Goal: Find contact information: Find contact information

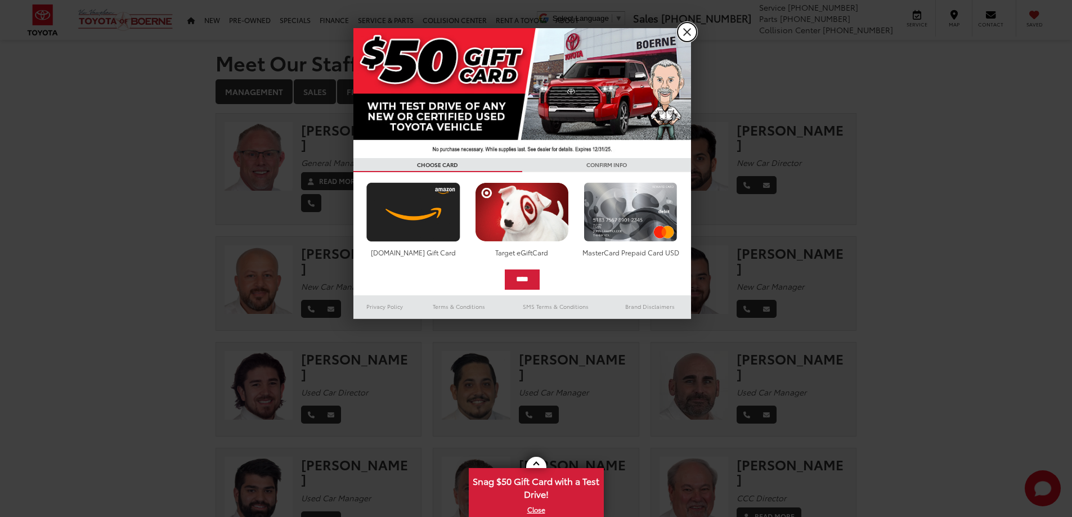
click at [688, 37] on link "X" at bounding box center [687, 32] width 19 height 19
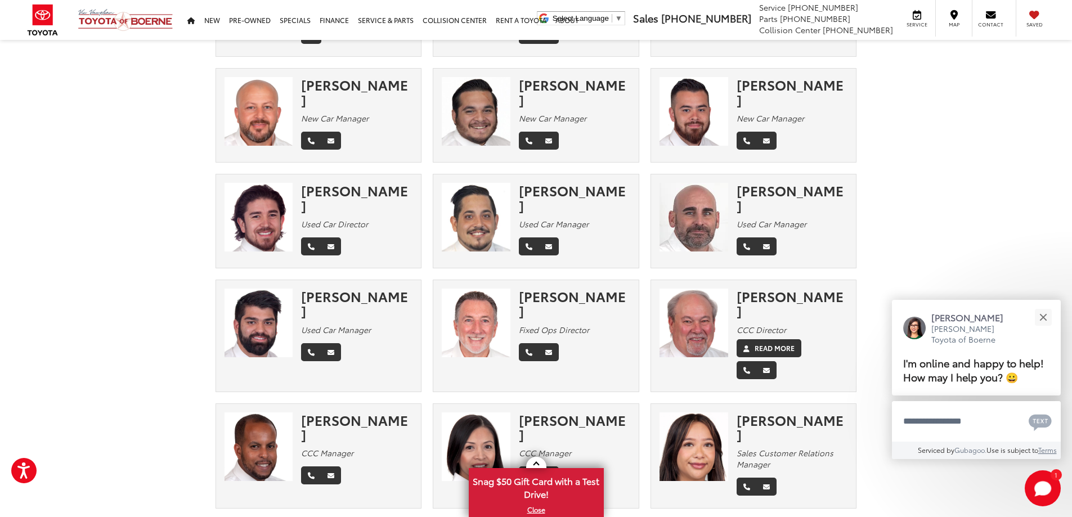
scroll to position [169, 0]
click at [779, 343] on label "Read More" at bounding box center [775, 348] width 40 height 10
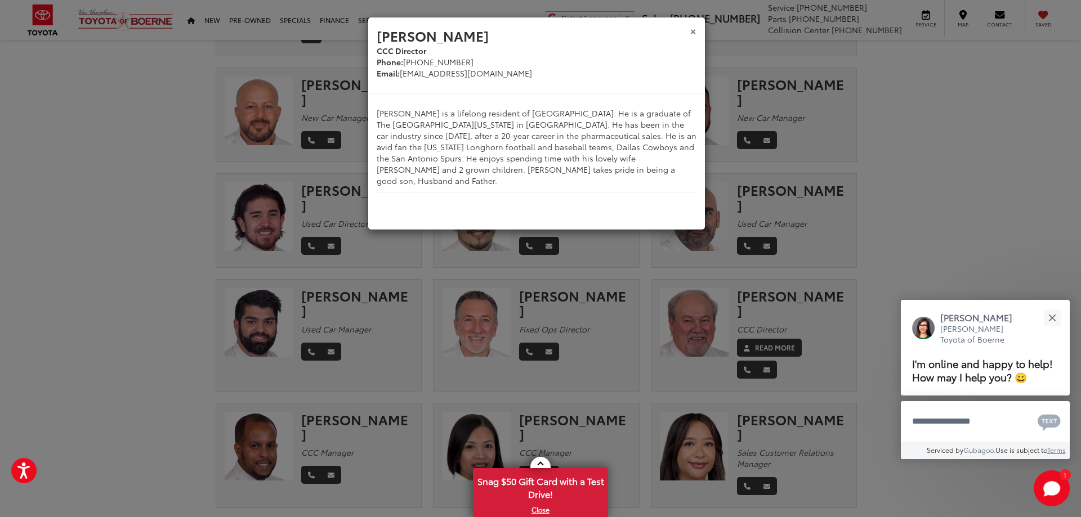
click at [693, 31] on button "×" at bounding box center [693, 31] width 7 height 12
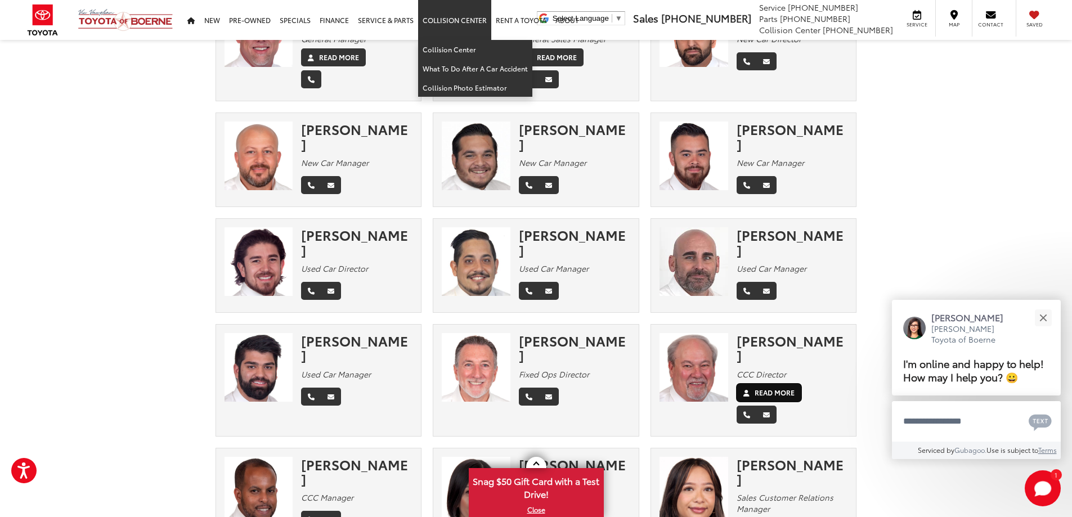
scroll to position [0, 0]
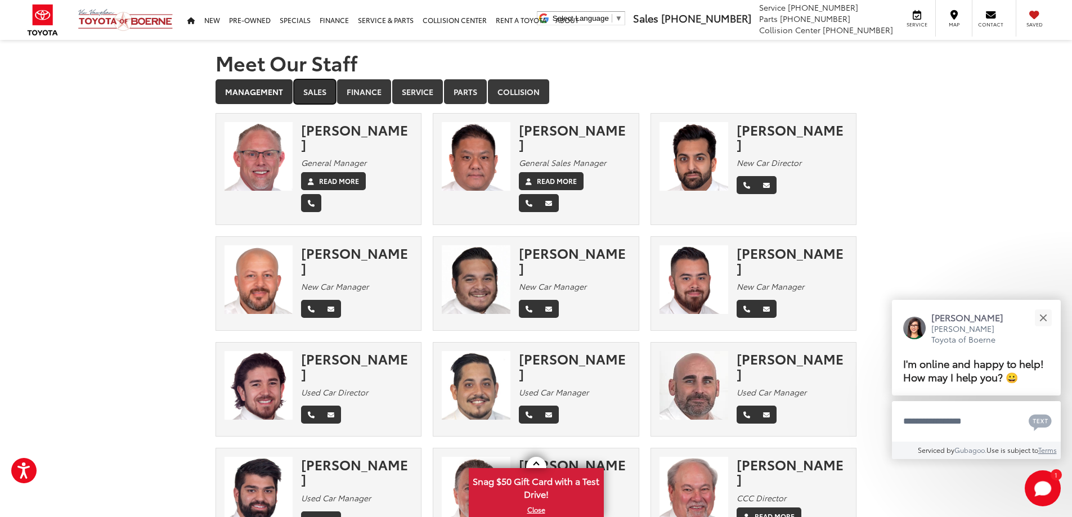
click at [315, 92] on link "Sales" at bounding box center [315, 91] width 42 height 25
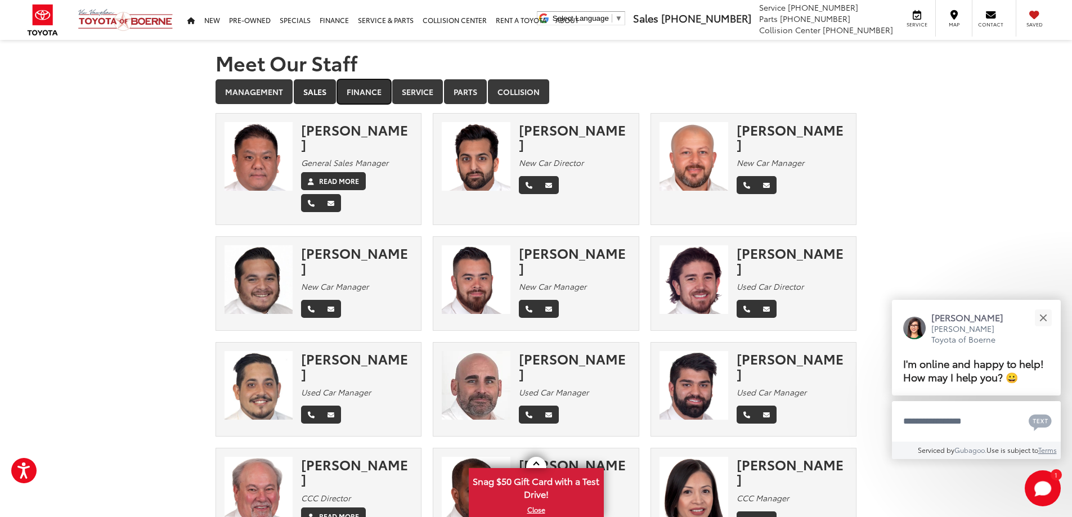
click at [355, 90] on link "Finance" at bounding box center [364, 91] width 54 height 25
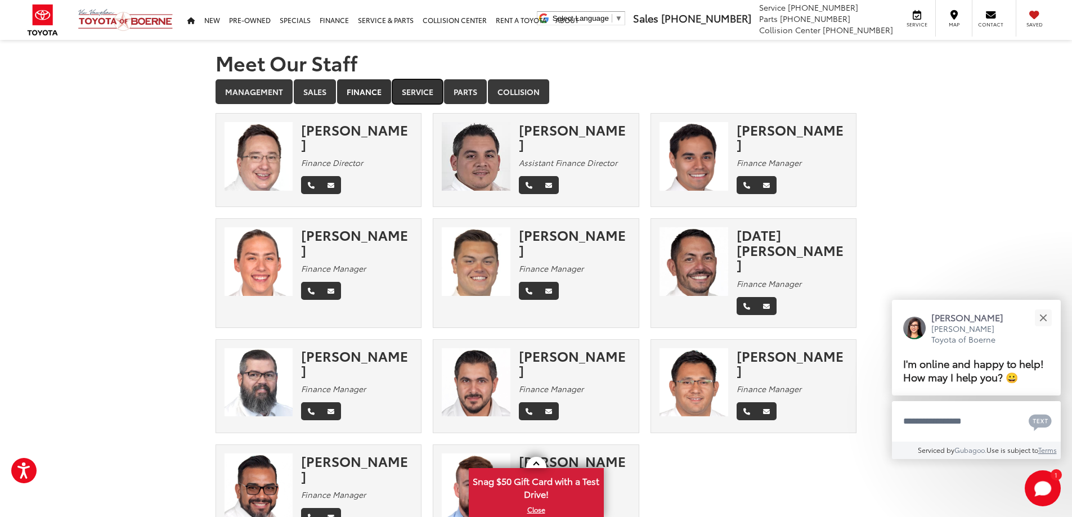
click at [431, 95] on link "Service" at bounding box center [417, 91] width 51 height 25
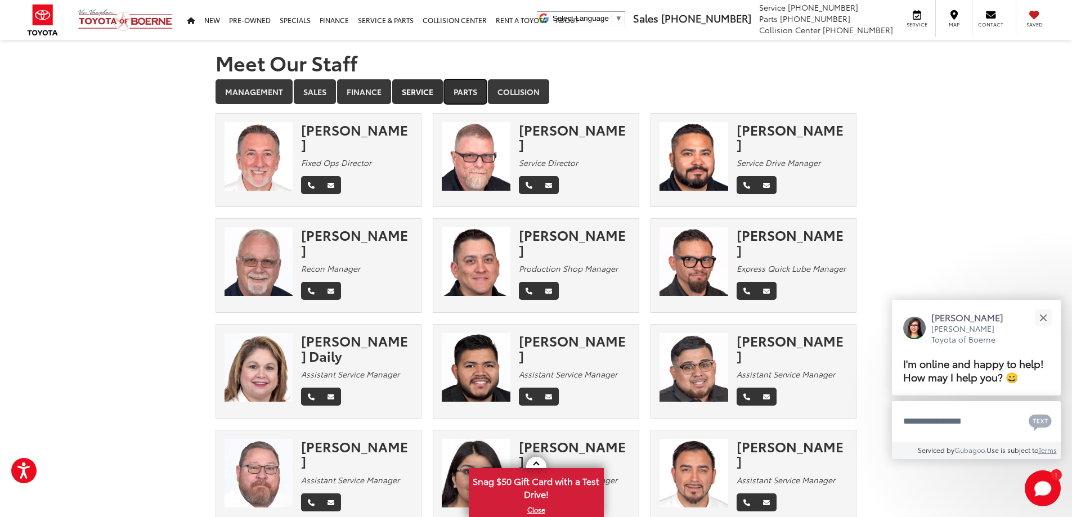
click at [470, 92] on link "Parts" at bounding box center [465, 91] width 43 height 25
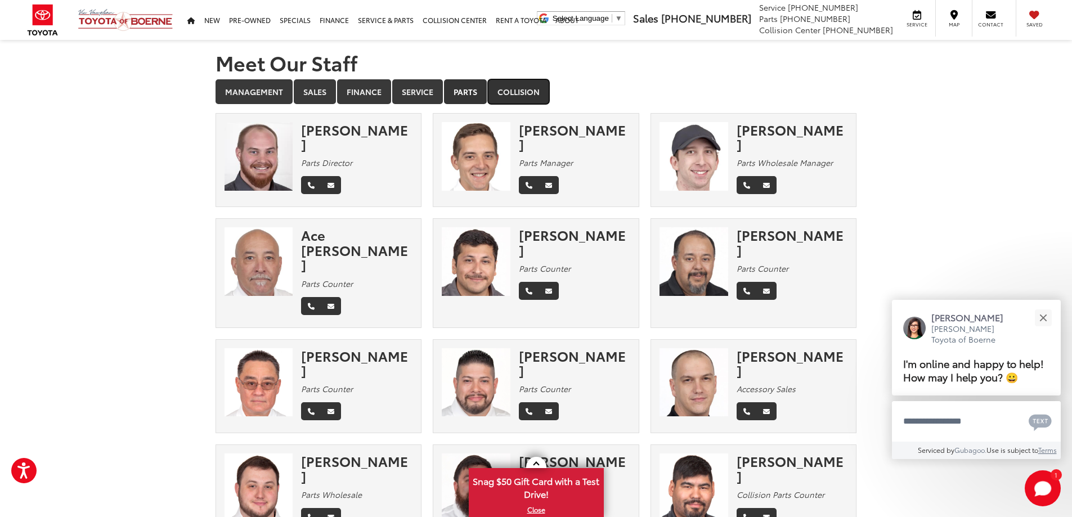
click at [508, 81] on link "Collision" at bounding box center [518, 91] width 61 height 25
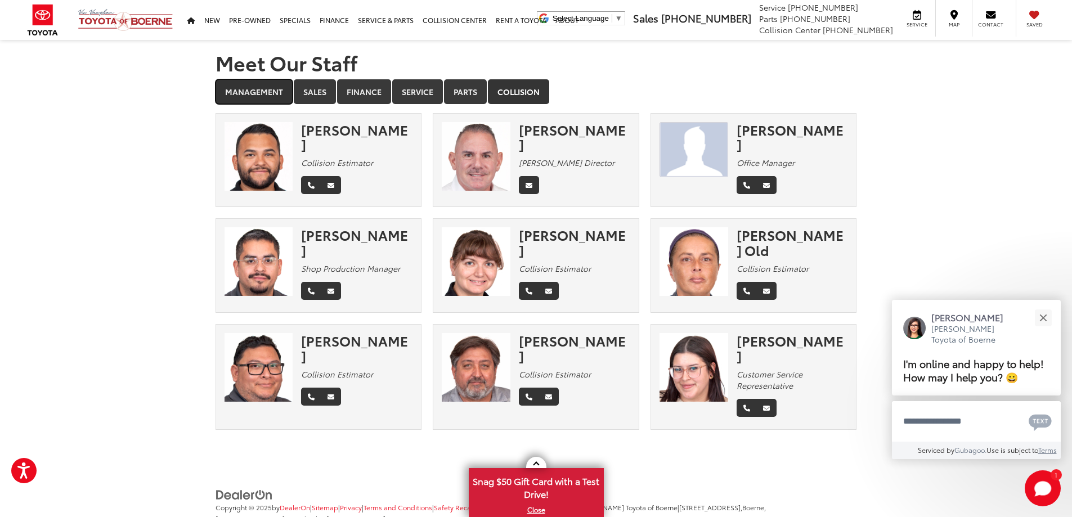
click at [271, 93] on link "Management" at bounding box center [254, 91] width 77 height 25
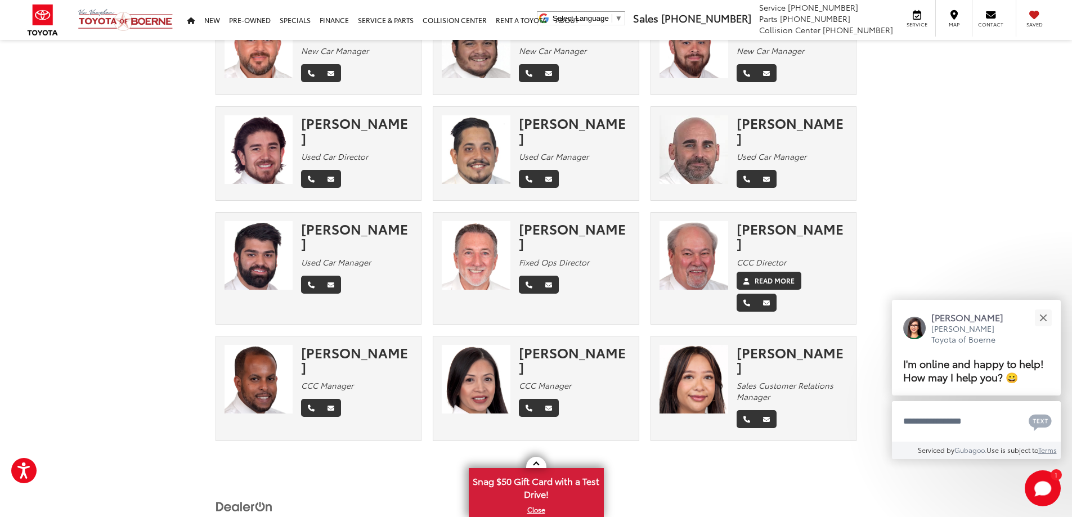
scroll to position [239, 0]
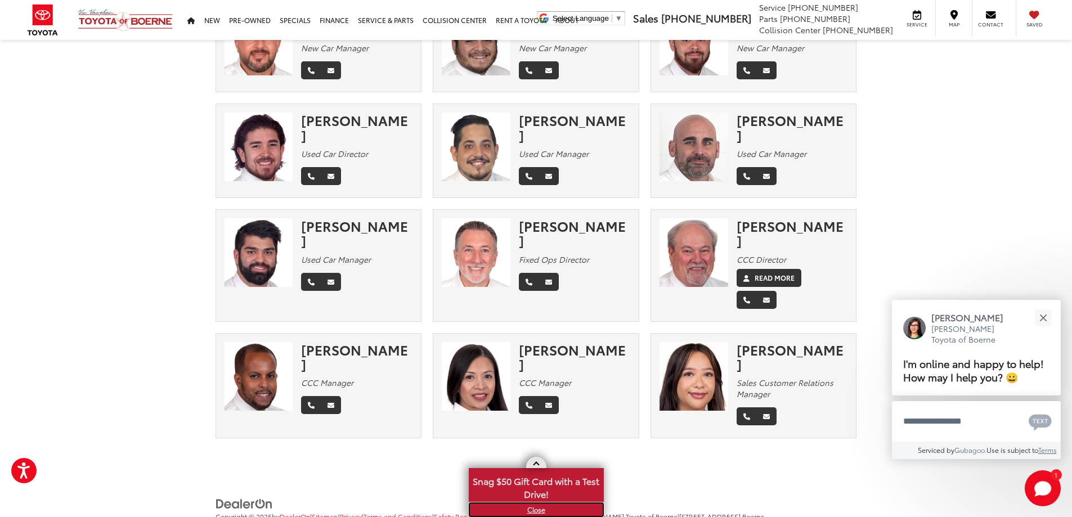
click at [533, 512] on link "X" at bounding box center [536, 510] width 133 height 12
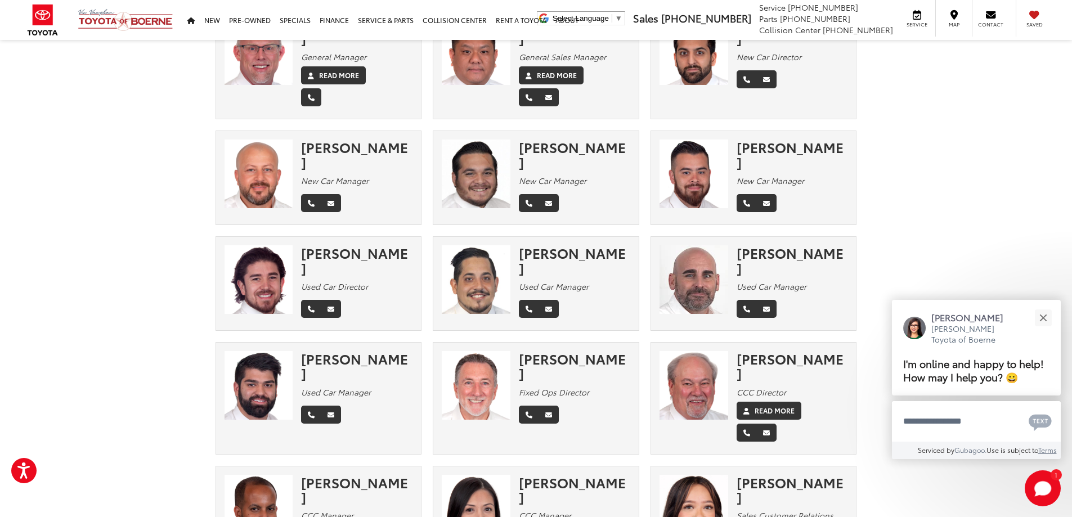
scroll to position [0, 0]
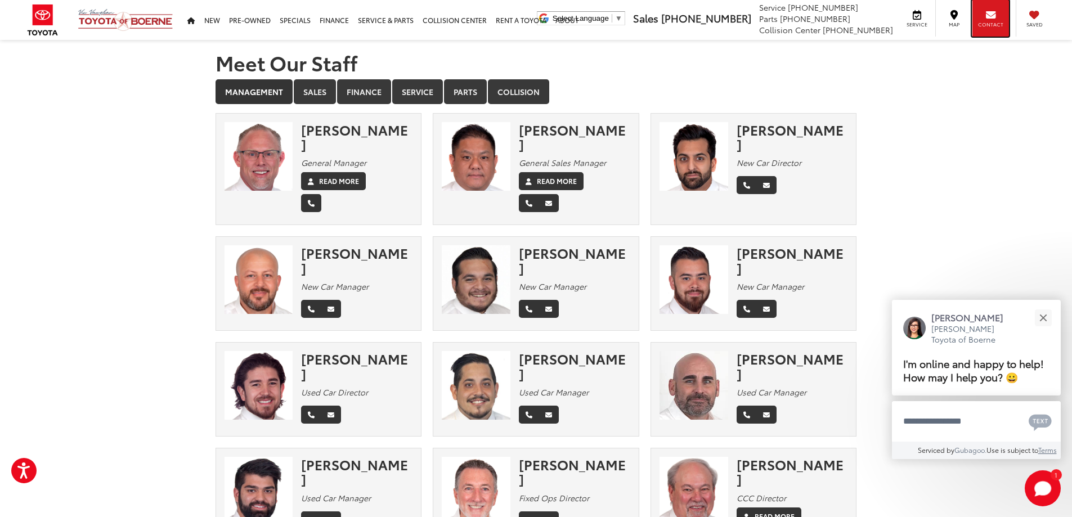
click at [991, 23] on span "Contact" at bounding box center [990, 24] width 25 height 7
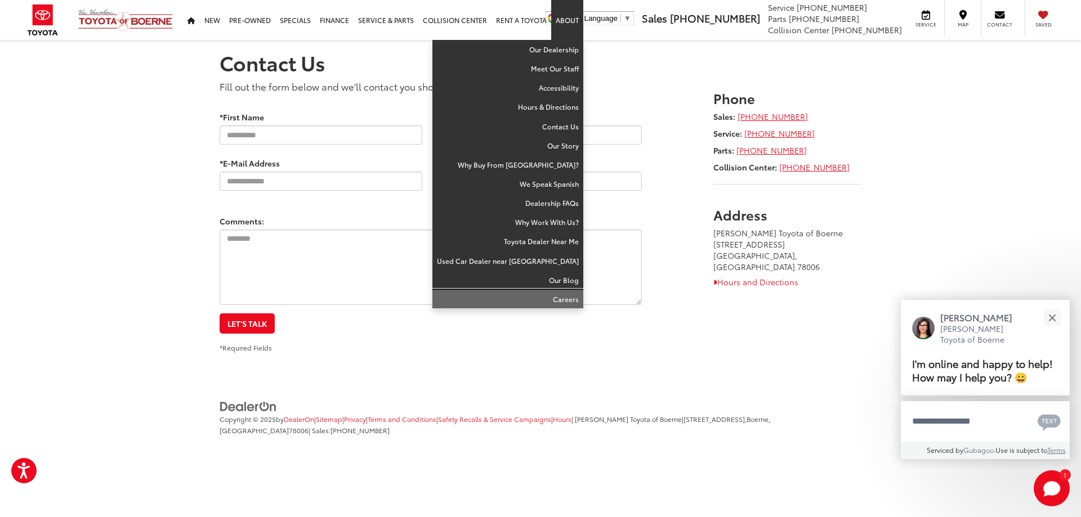
click at [561, 301] on link "Careers" at bounding box center [507, 299] width 151 height 19
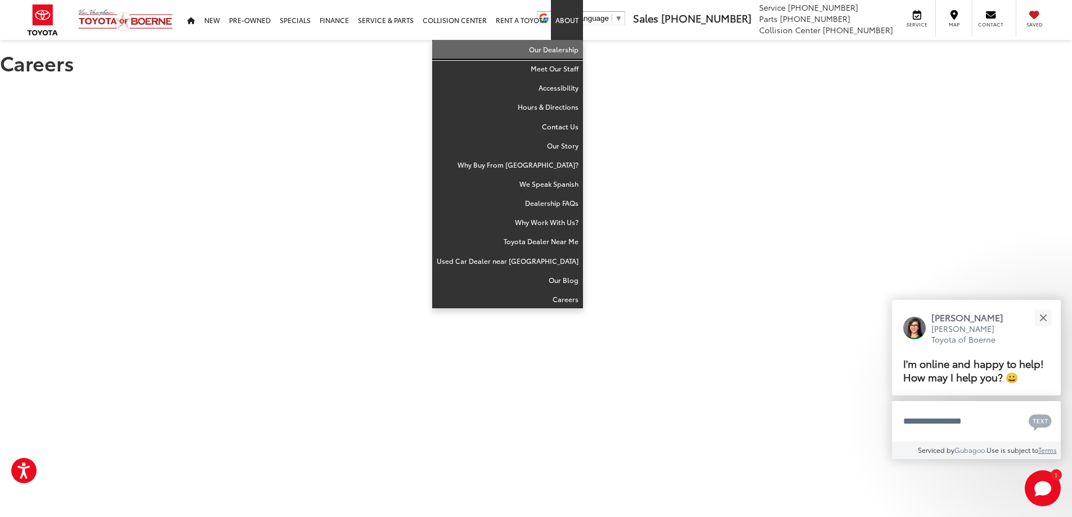
click at [562, 50] on link "Our Dealership" at bounding box center [507, 49] width 151 height 19
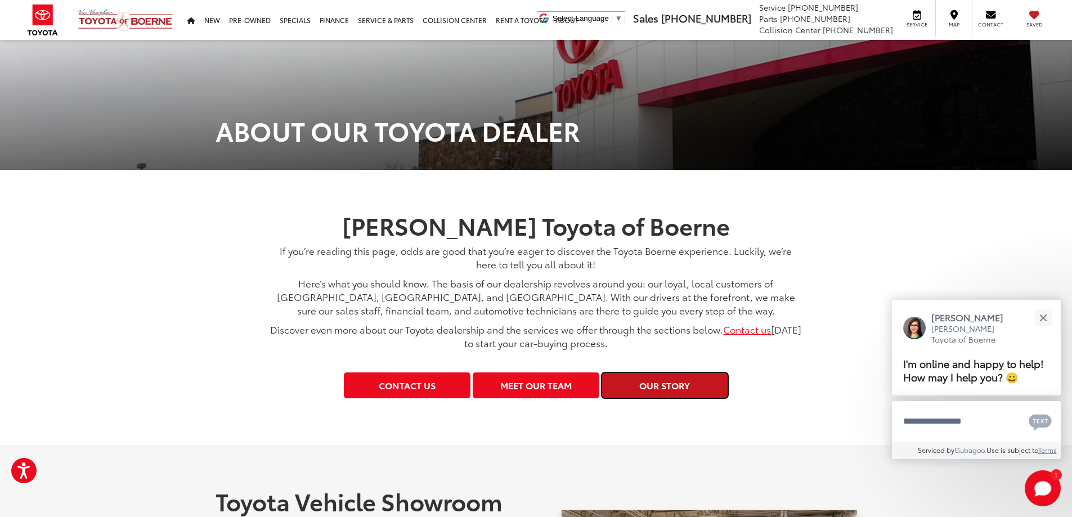
click at [670, 389] on link "Our Story" at bounding box center [665, 385] width 127 height 25
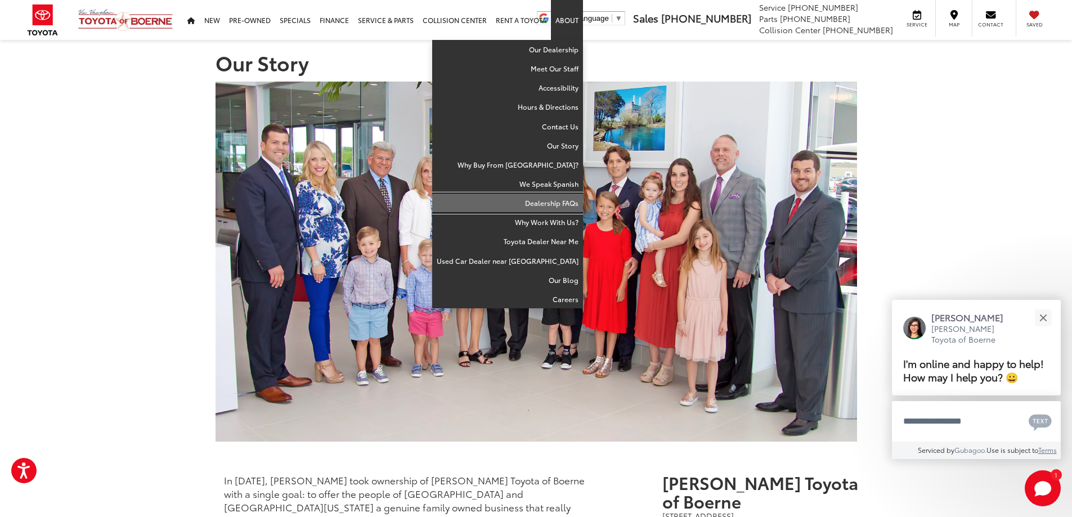
click at [556, 204] on link "Dealership FAQs" at bounding box center [507, 203] width 151 height 19
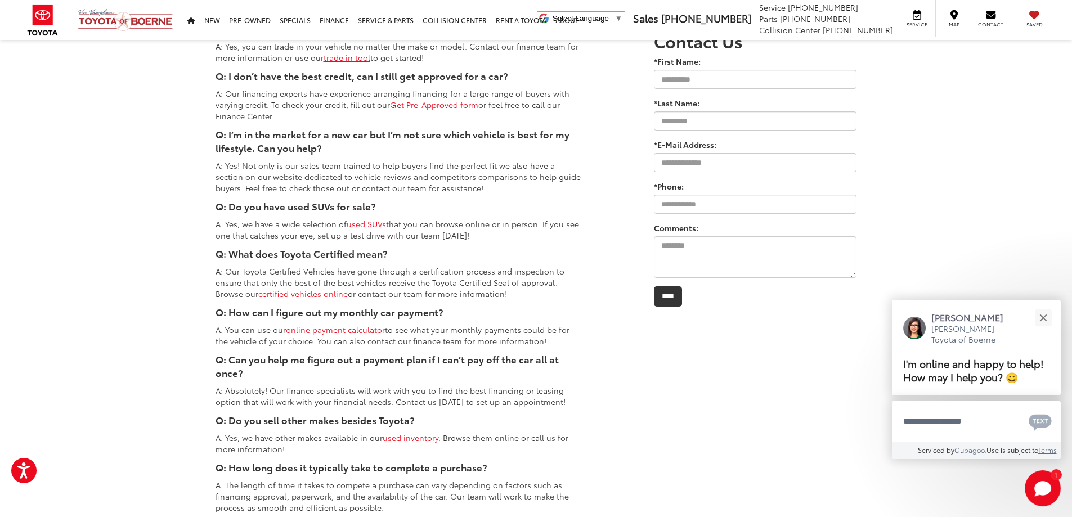
scroll to position [676, 0]
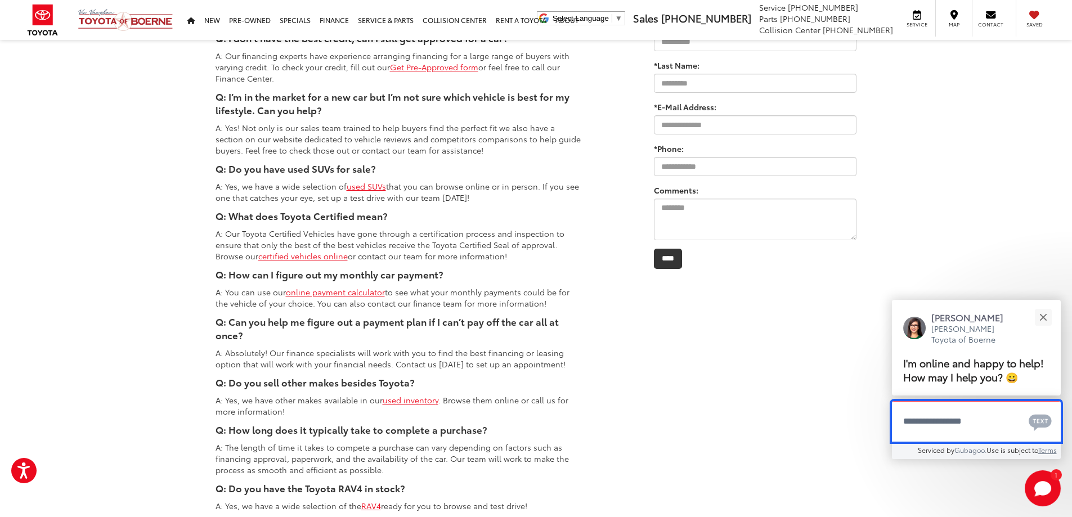
click at [991, 425] on textarea "Type your message" at bounding box center [976, 421] width 169 height 41
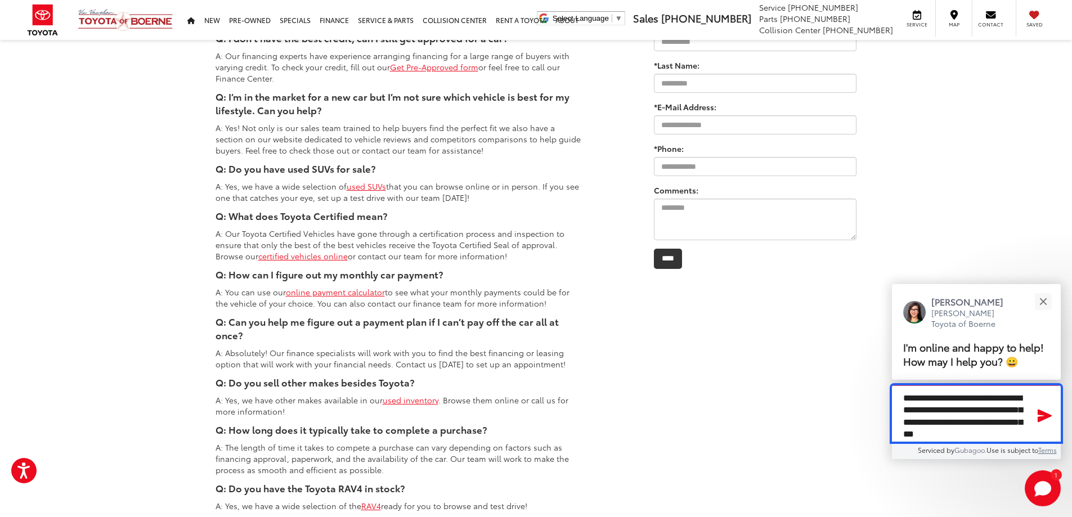
scroll to position [19, 0]
type textarea "**********"
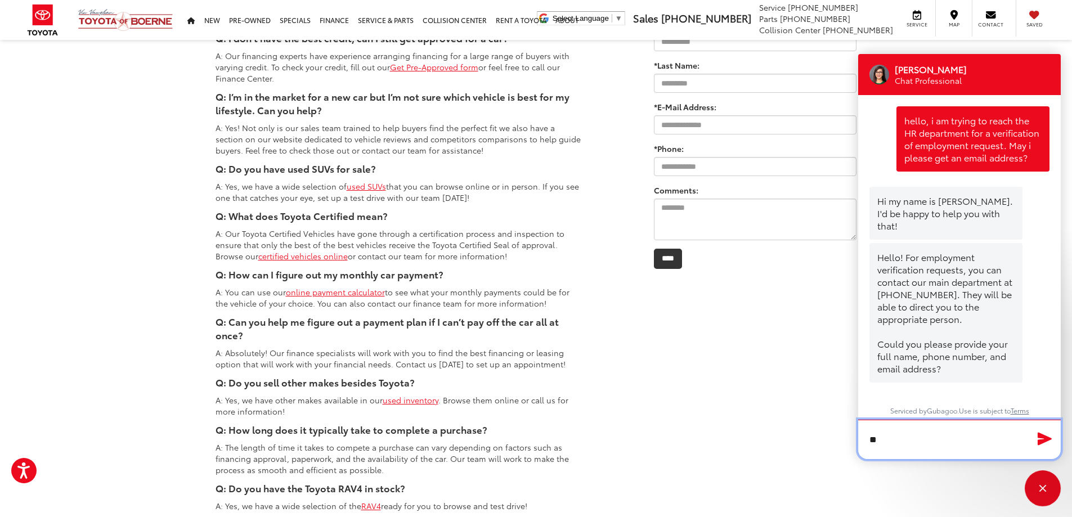
type textarea "*"
type textarea "**********"
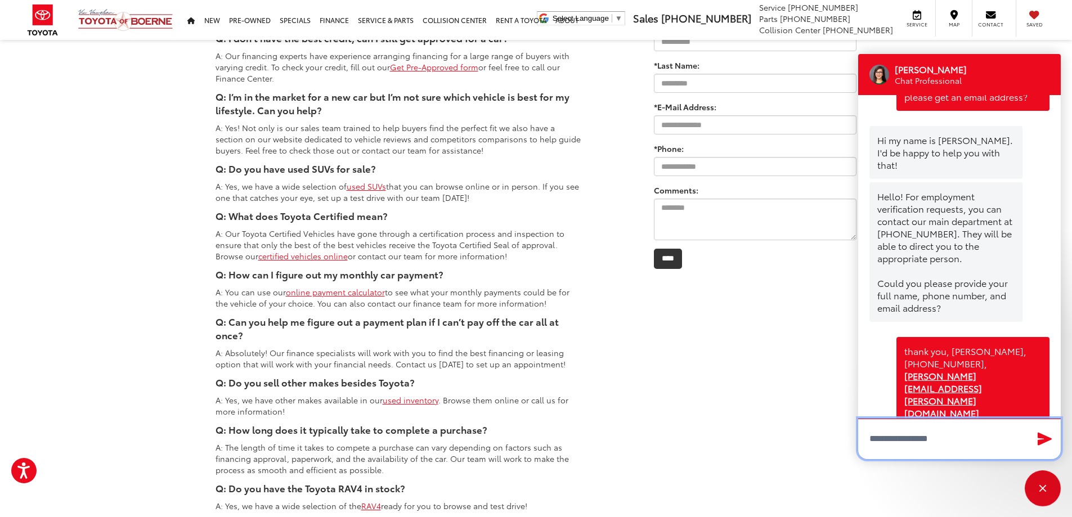
scroll to position [86, 0]
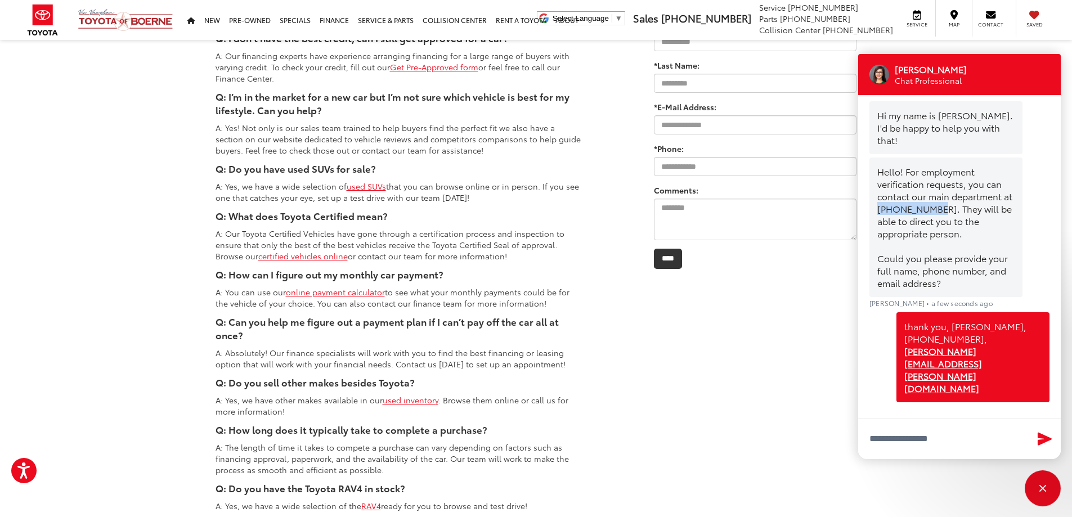
drag, startPoint x: 944, startPoint y: 208, endPoint x: 890, endPoint y: 211, distance: 53.5
click at [890, 211] on div "Hello! For employment verification requests, you can contact our main departmen…" at bounding box center [946, 228] width 153 height 140
copy div "830-660-3013"
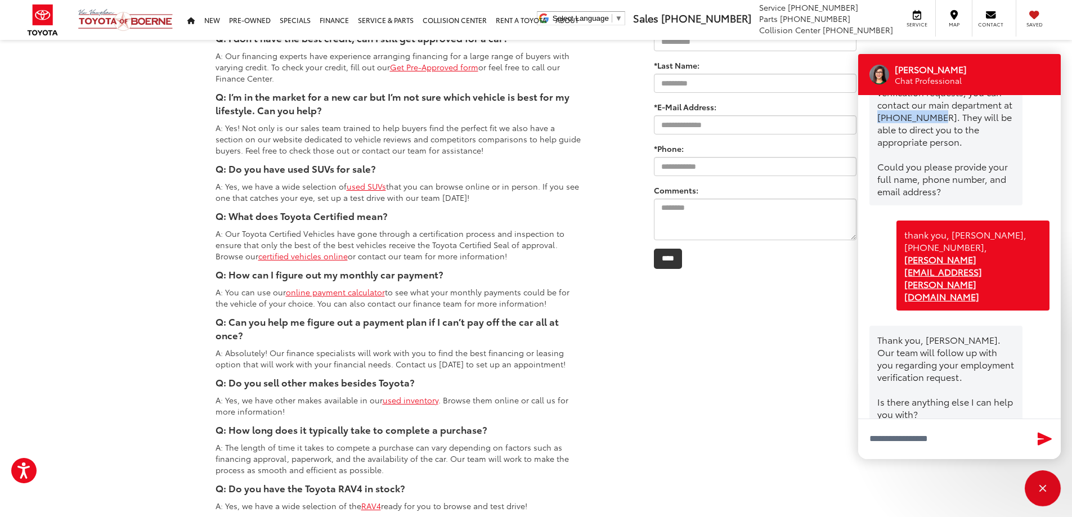
scroll to position [191, 0]
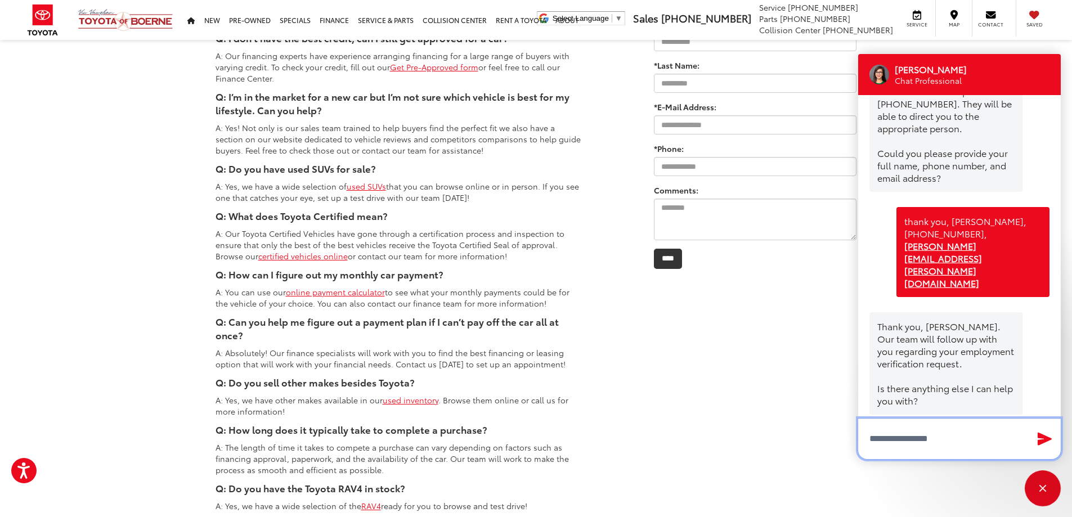
click at [946, 435] on textarea "Type your message" at bounding box center [960, 439] width 203 height 41
type textarea "**********"
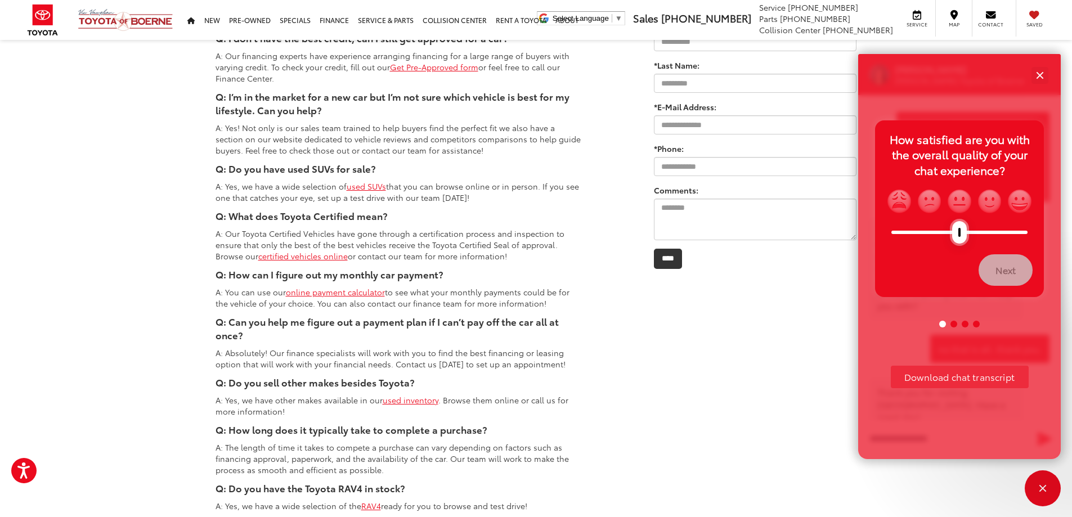
scroll to position [290, 0]
click at [951, 381] on button "Download chat transcript" at bounding box center [960, 377] width 138 height 23
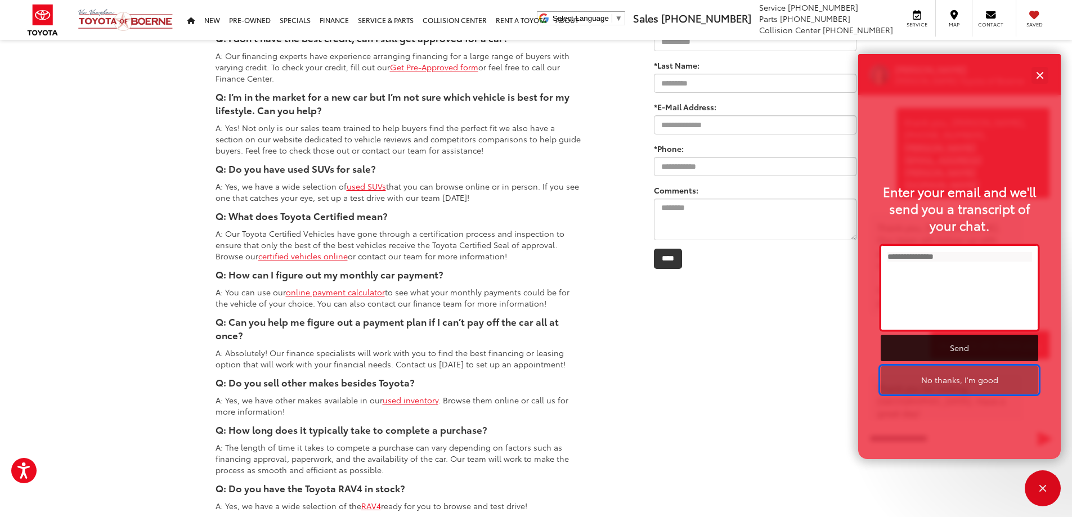
click at [988, 382] on button "No thanks, I'm good" at bounding box center [960, 381] width 158 height 28
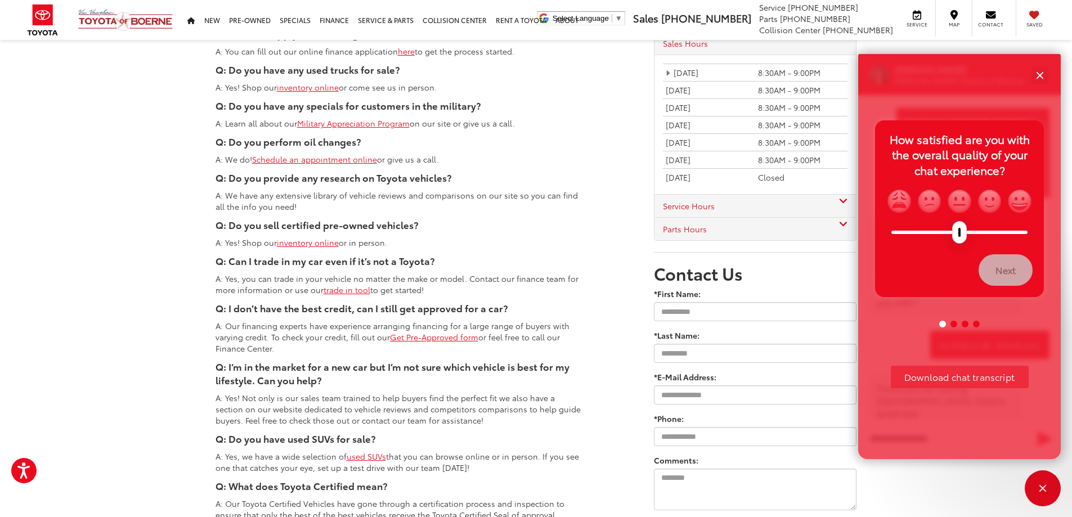
scroll to position [394, 0]
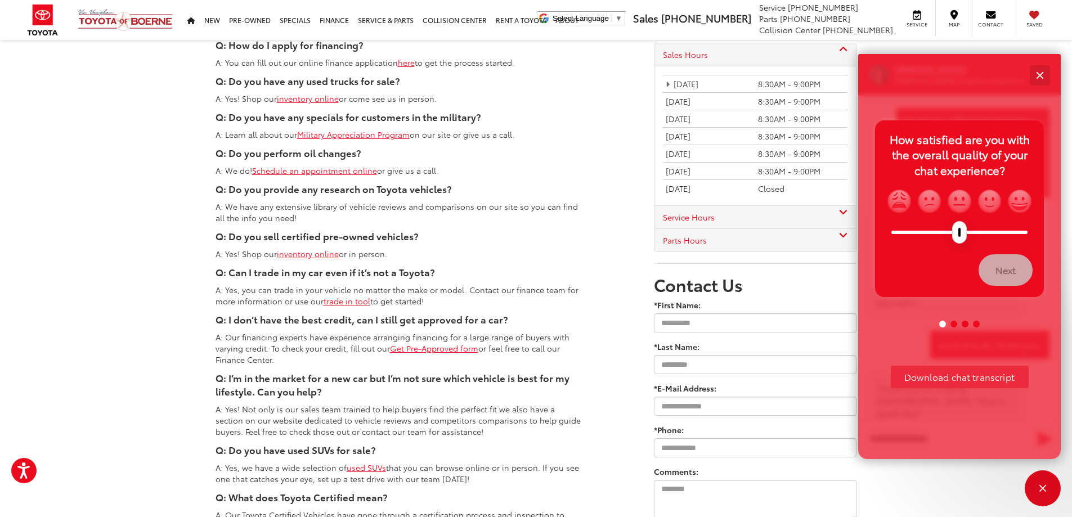
click at [1038, 78] on div "Close" at bounding box center [1039, 74] width 7 height 7
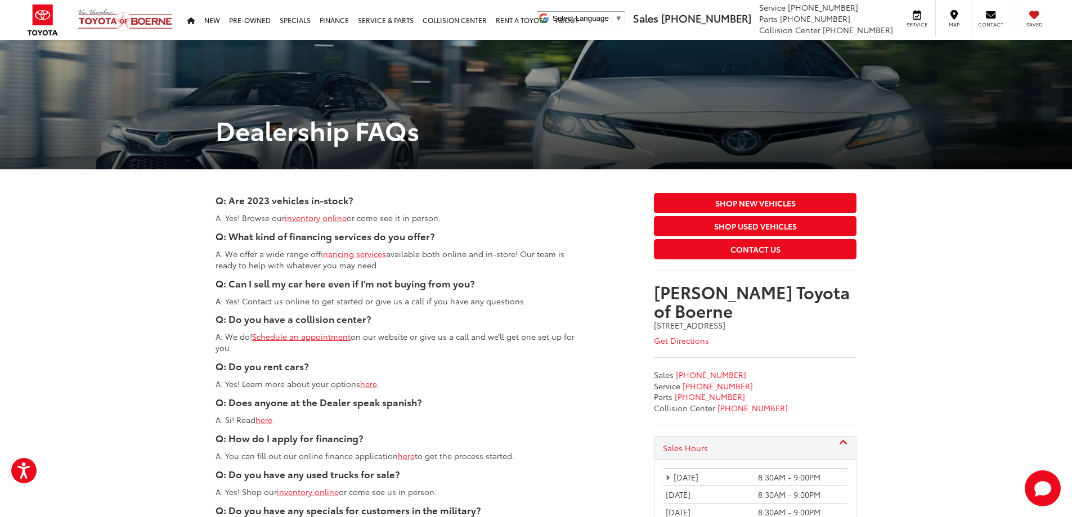
scroll to position [0, 0]
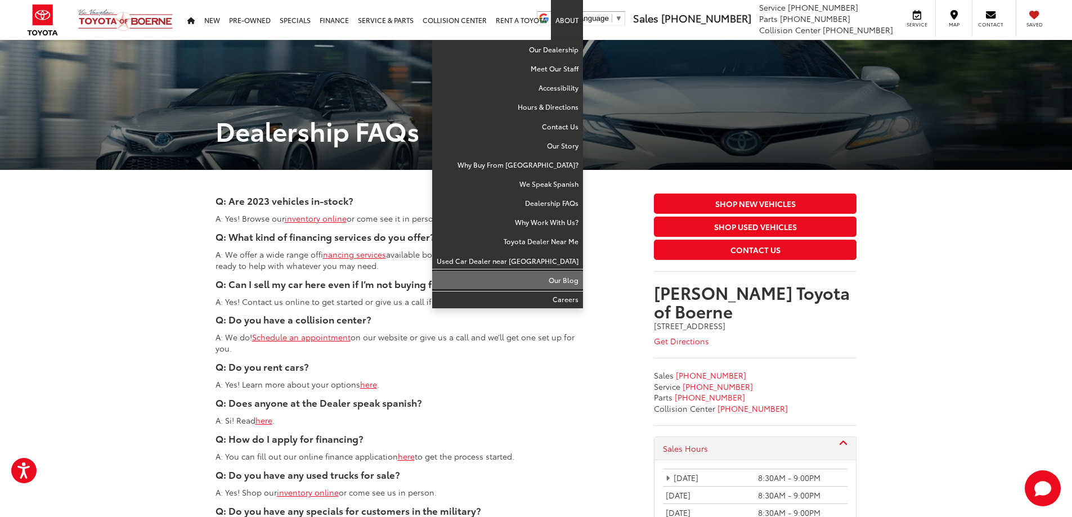
click at [559, 281] on link "Our Blog" at bounding box center [507, 280] width 151 height 19
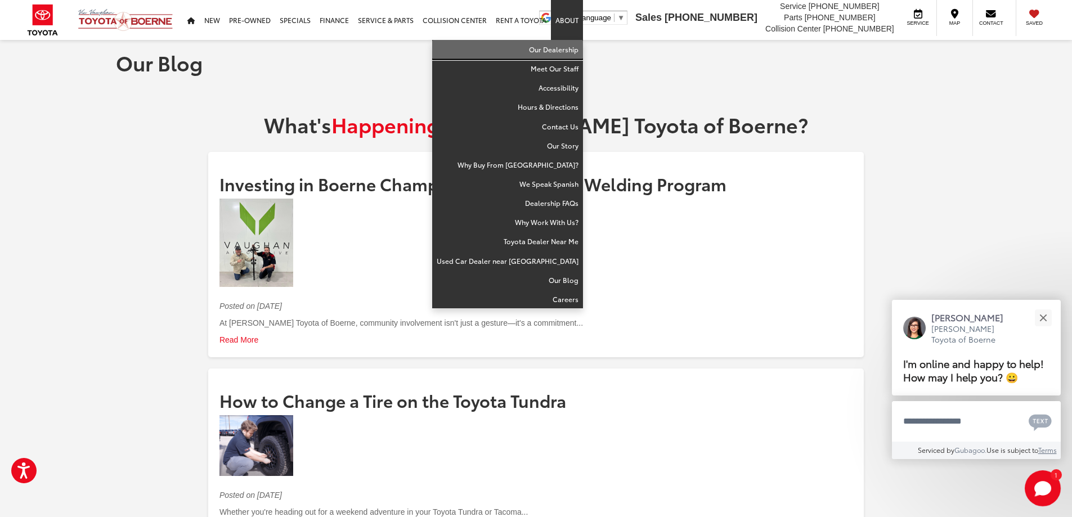
click at [565, 49] on link "Our Dealership" at bounding box center [507, 49] width 151 height 19
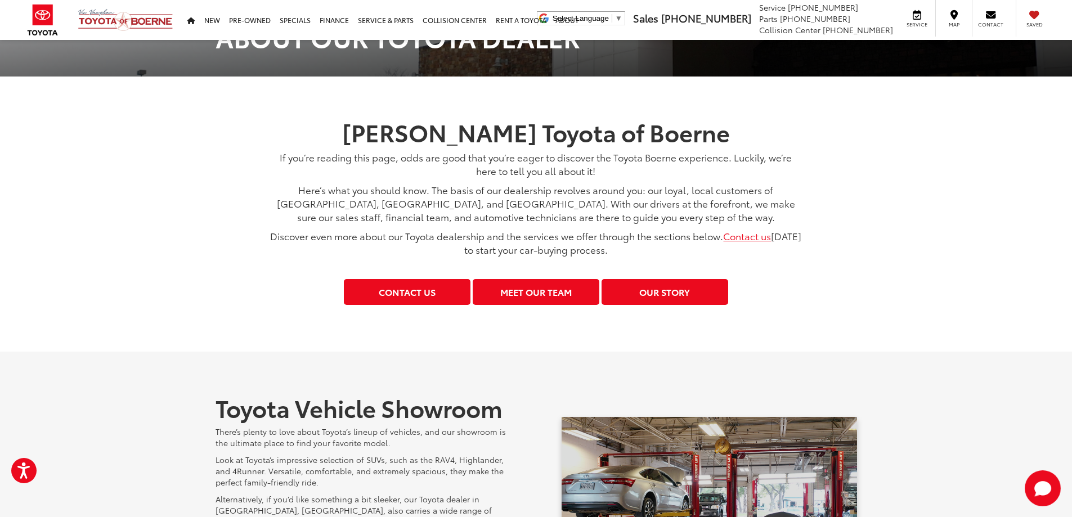
scroll to position [225, 0]
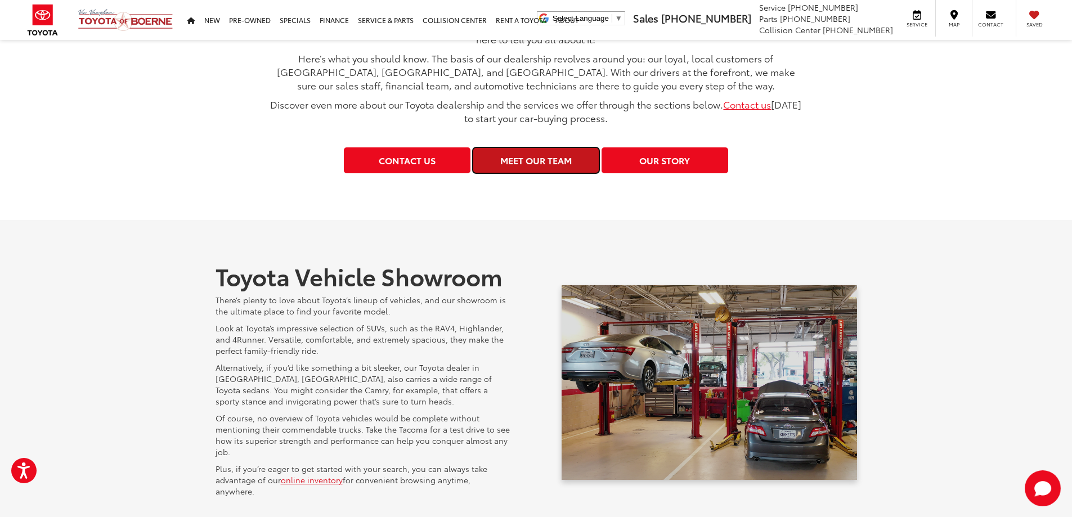
click at [526, 162] on link "Meet Our Team" at bounding box center [536, 160] width 127 height 25
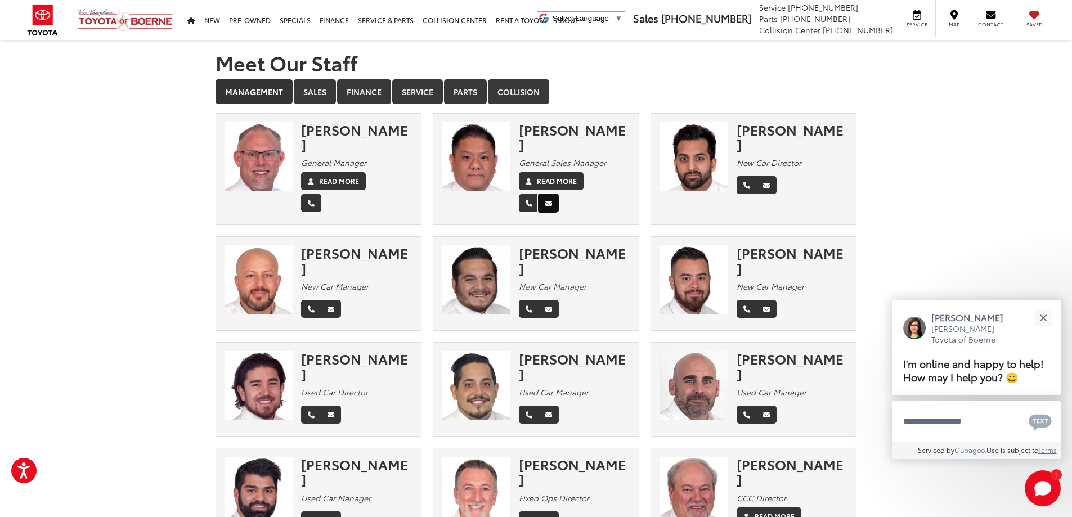
click at [551, 200] on icon "Email" at bounding box center [549, 203] width 7 height 7
